Goal: Task Accomplishment & Management: Manage account settings

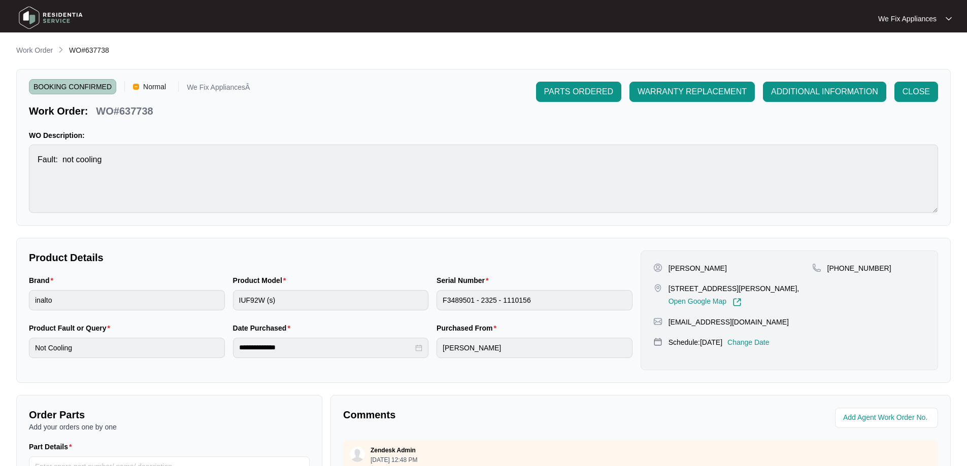
click at [68, 15] on img at bounding box center [50, 18] width 71 height 30
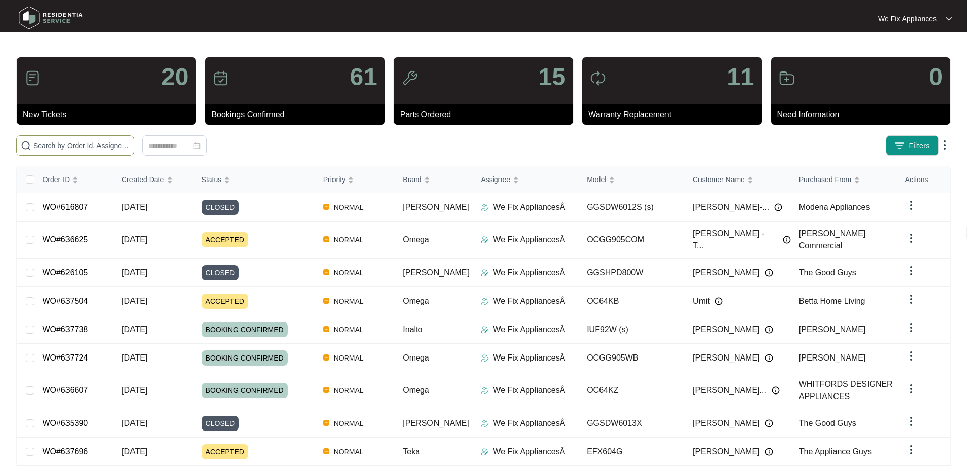
paste input "637504"
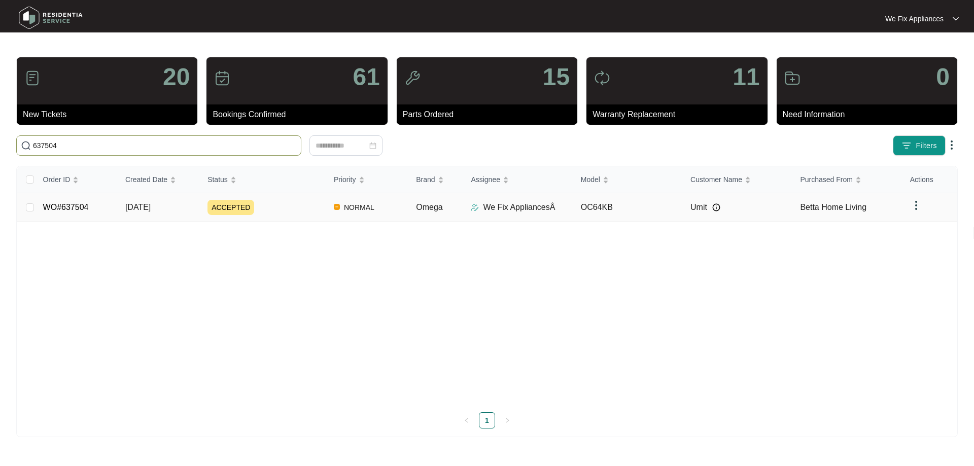
type input "637504"
click at [63, 206] on link "WO#637504" at bounding box center [66, 207] width 46 height 9
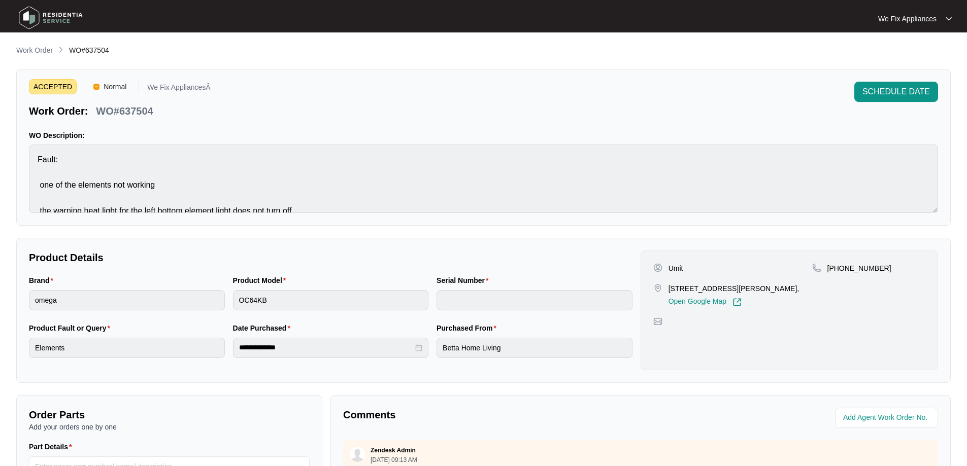
click at [870, 91] on span "SCHEDULE DATE" at bounding box center [896, 92] width 68 height 12
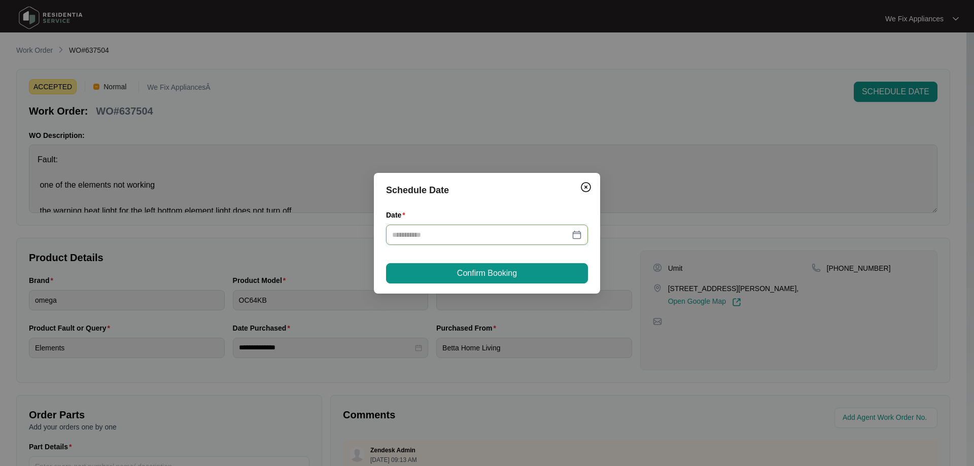
click at [450, 231] on input "Date" at bounding box center [481, 234] width 178 height 11
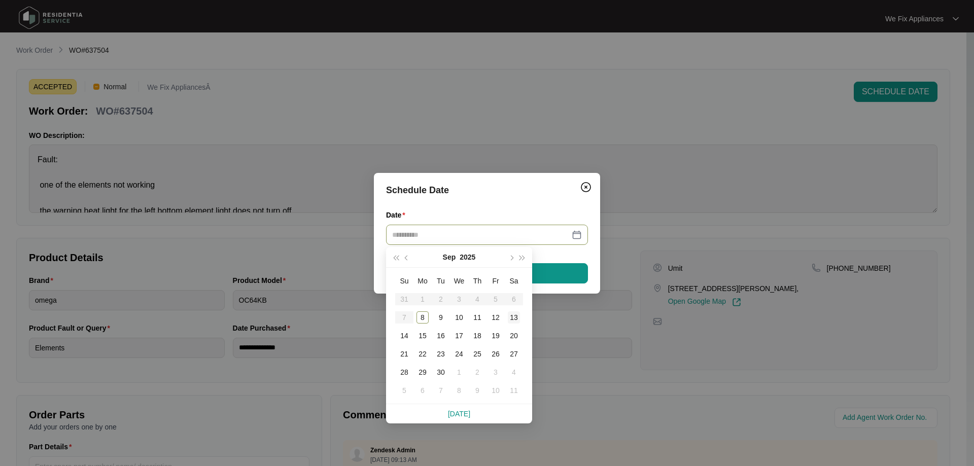
type input "**********"
click at [521, 313] on td "13" at bounding box center [514, 318] width 18 height 18
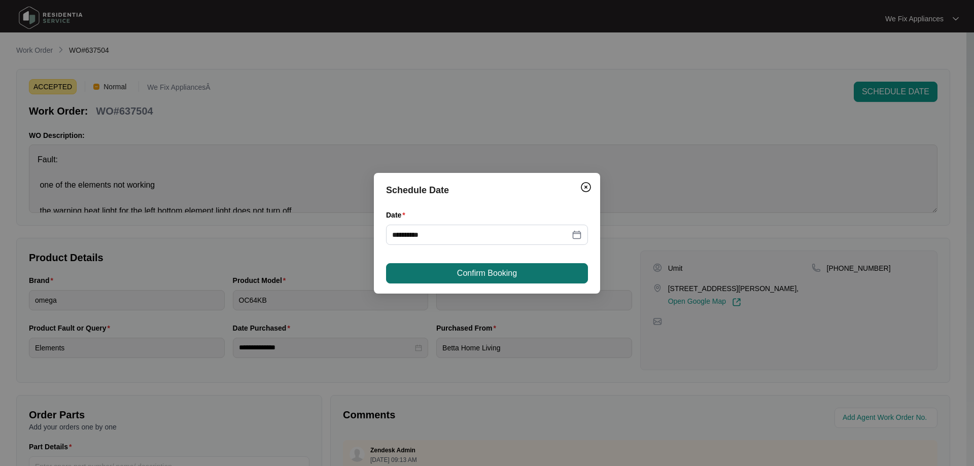
click at [522, 277] on button "Confirm Booking" at bounding box center [487, 273] width 202 height 20
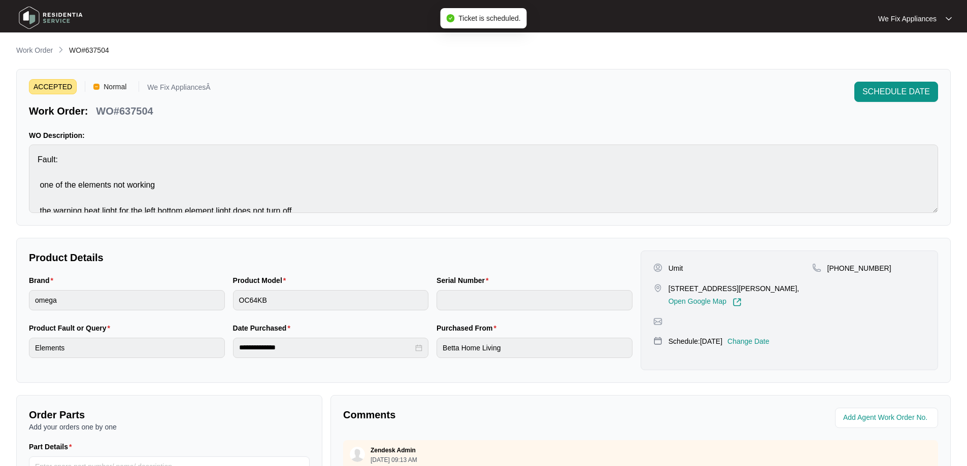
click at [47, 18] on img at bounding box center [50, 18] width 71 height 30
